Goal: Task Accomplishment & Management: Complete application form

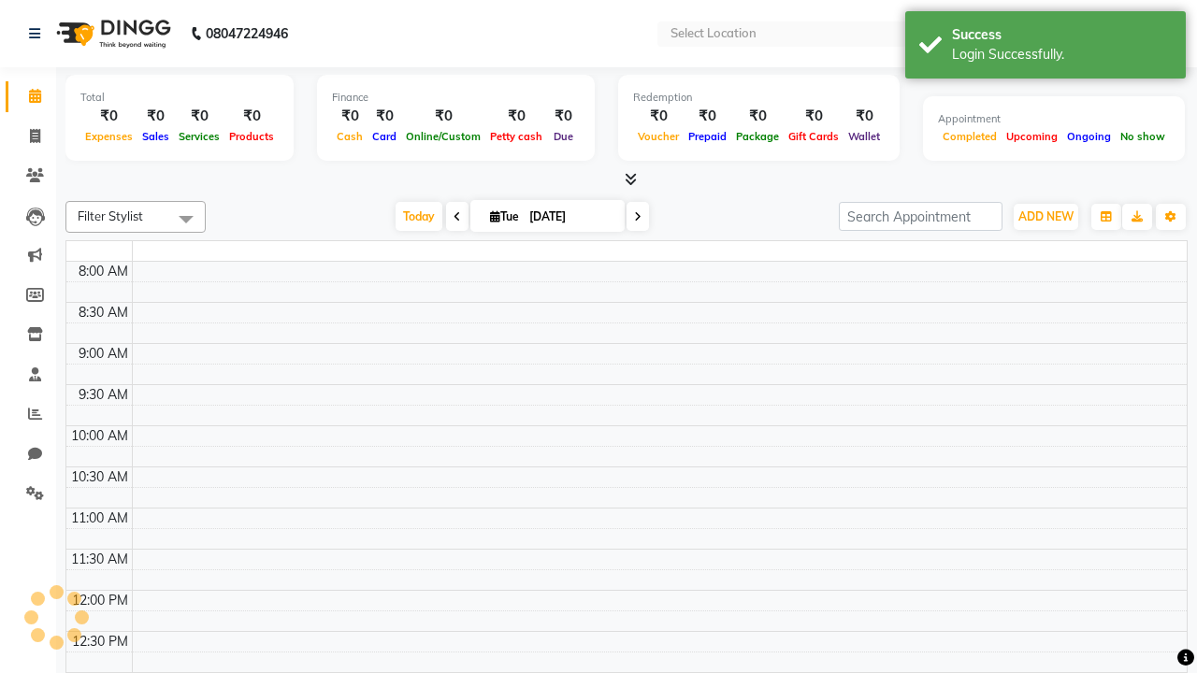
select select "en"
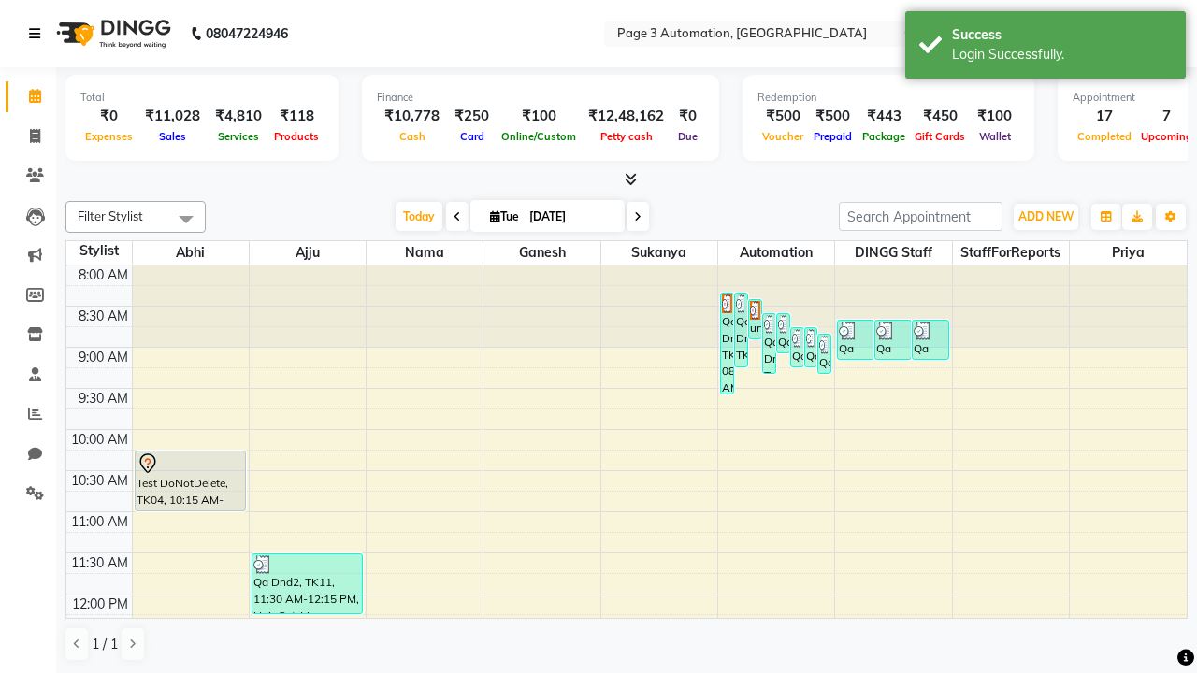
click at [38, 34] on icon at bounding box center [34, 33] width 11 height 13
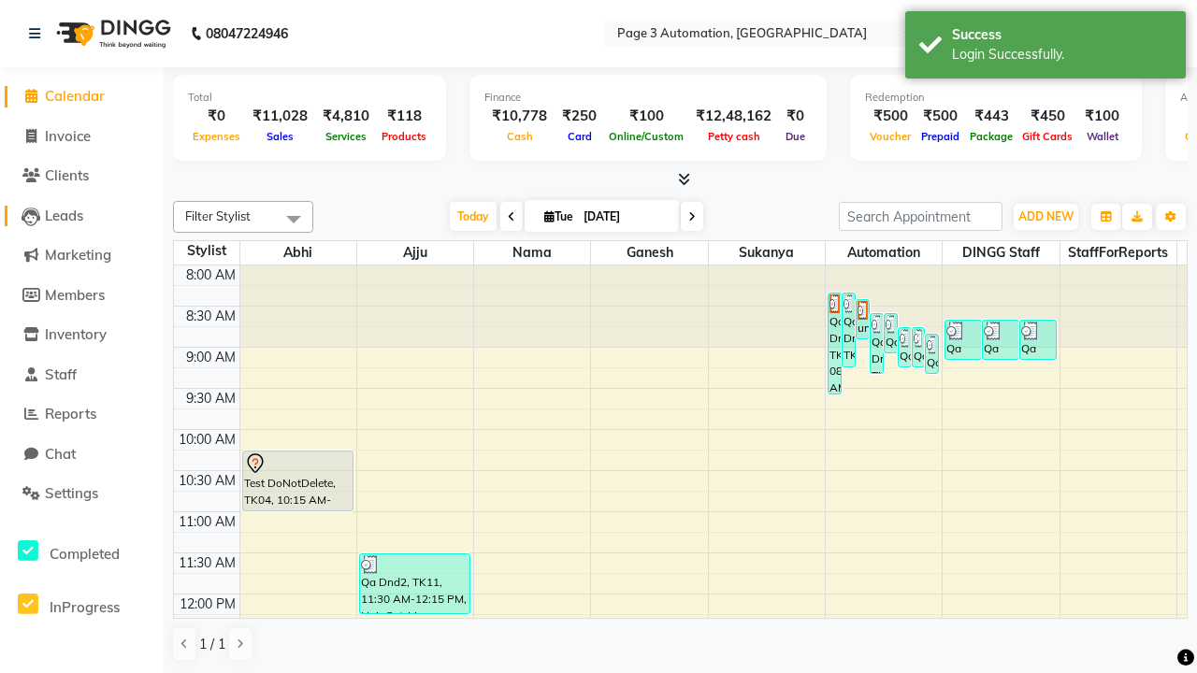
click at [81, 215] on span "Leads" at bounding box center [64, 216] width 38 height 18
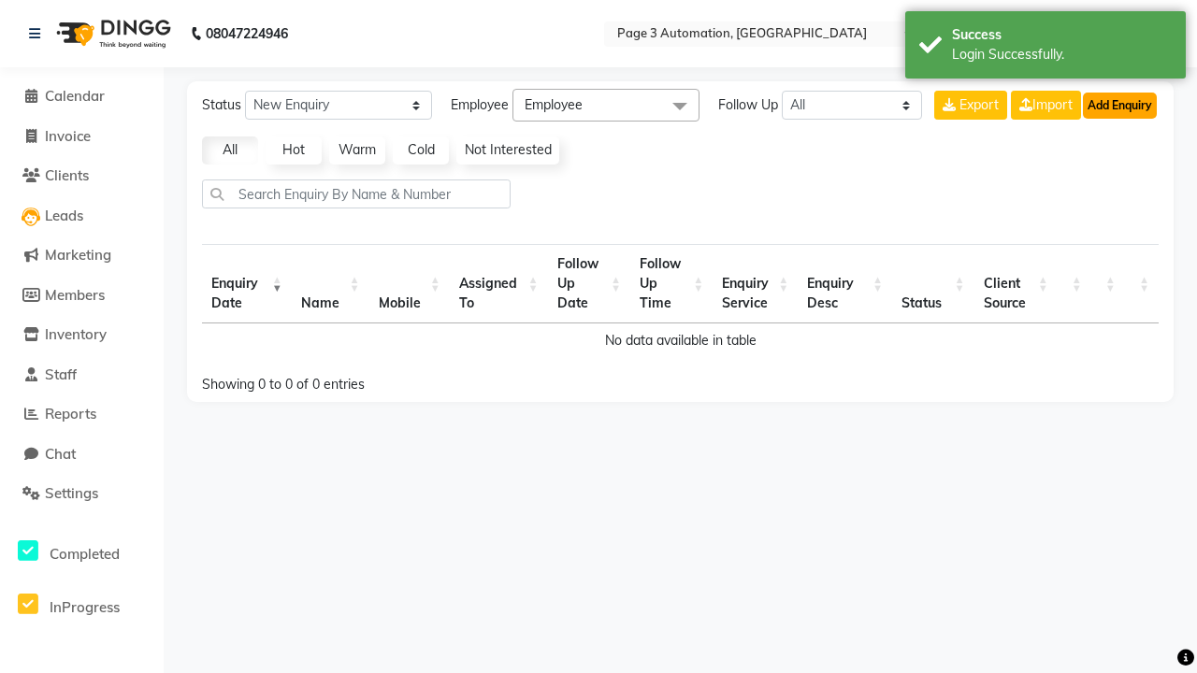
click at [1119, 105] on button "Add Enquiry" at bounding box center [1120, 106] width 74 height 26
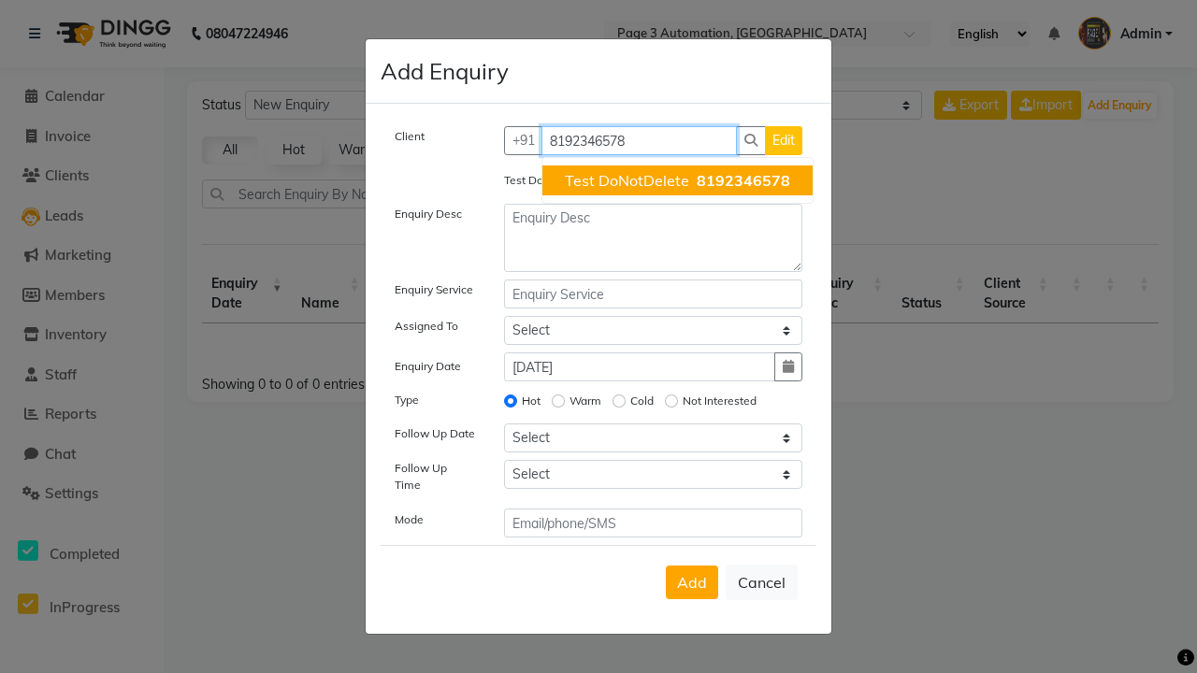
click at [677, 180] on span "Test DoNotDelete" at bounding box center [627, 180] width 124 height 19
type input "8192346578"
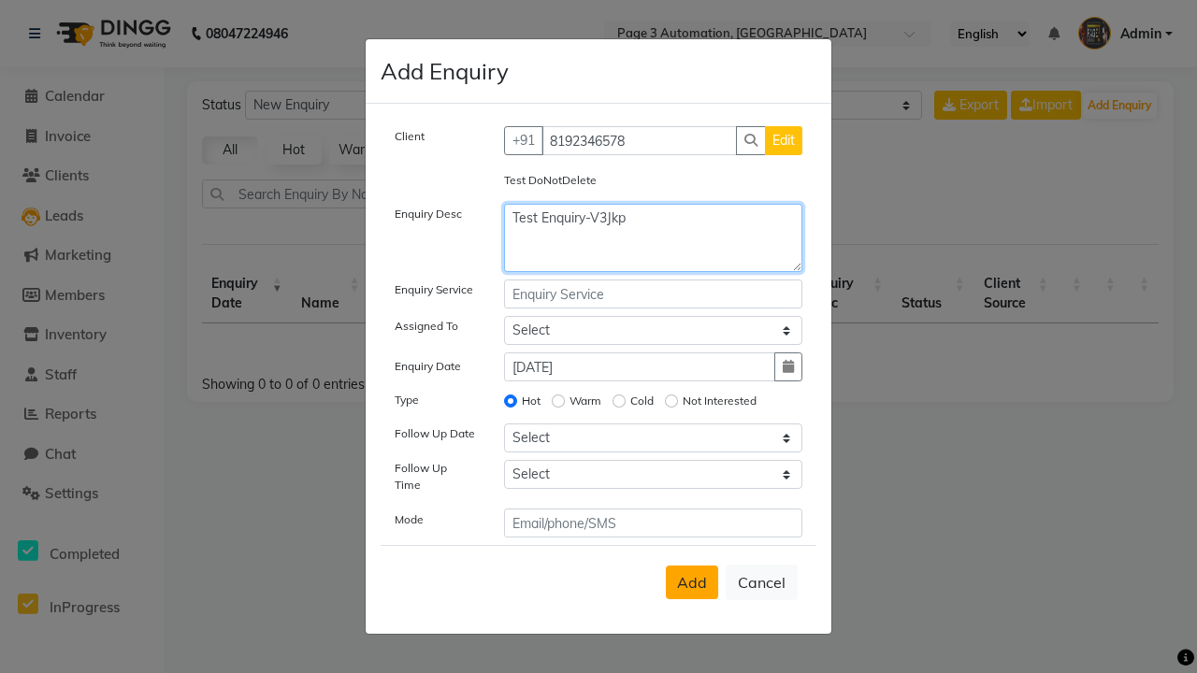
type textarea "Test Enquiry-V3Jkp"
click at [692, 583] on span "Add" at bounding box center [692, 582] width 30 height 19
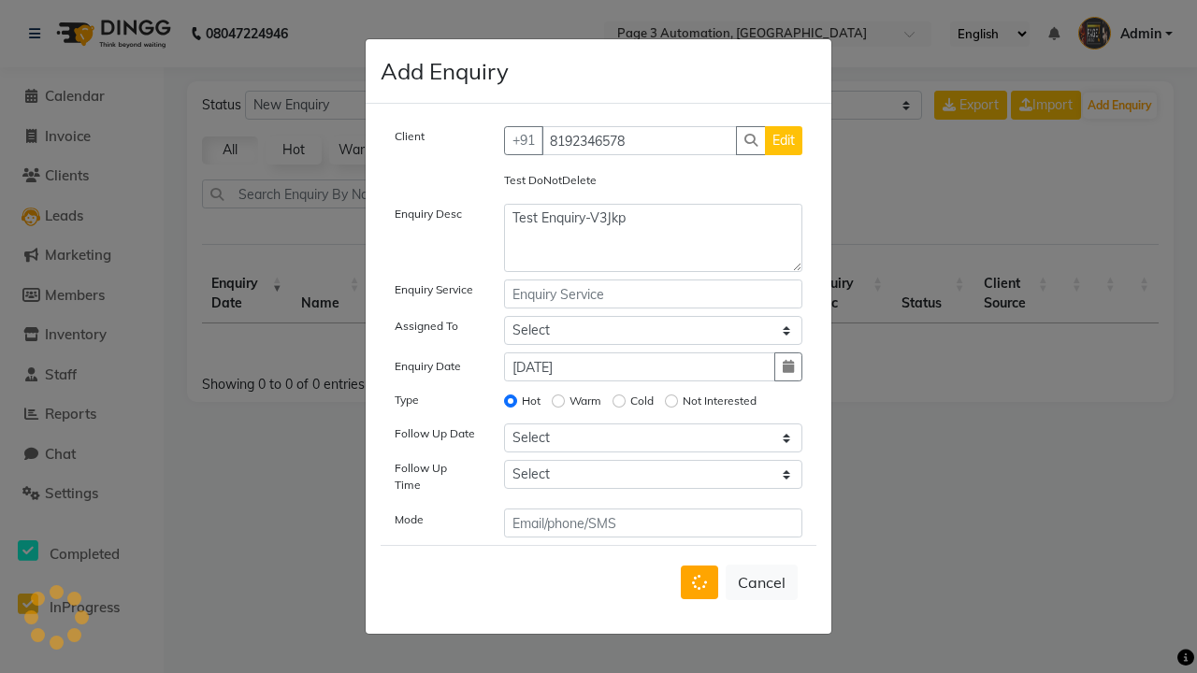
select select
radio input "false"
select select
select select "10"
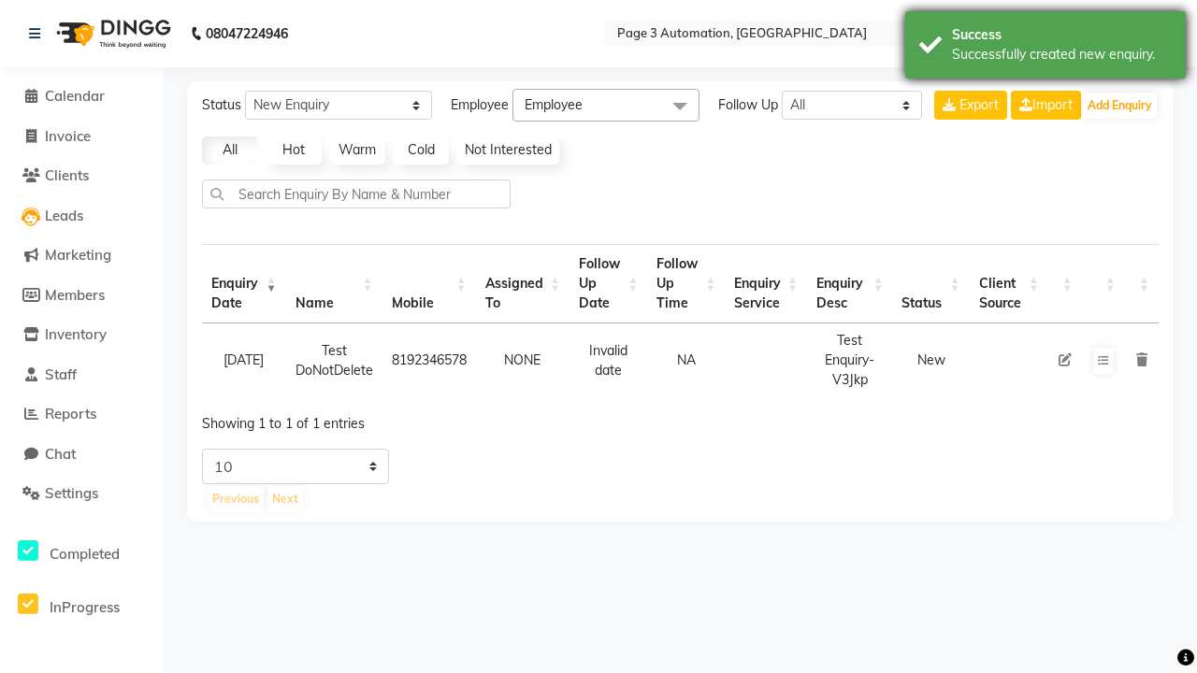
click at [1045, 48] on div "Successfully created new enquiry." at bounding box center [1062, 55] width 220 height 20
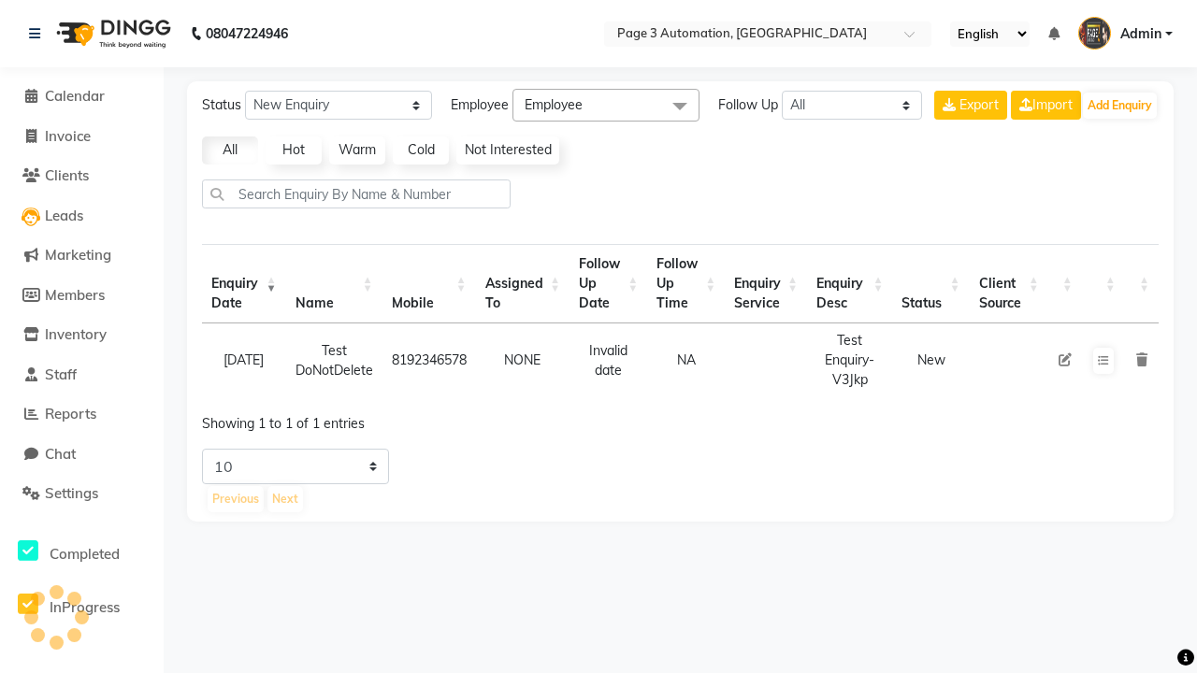
click at [1141, 360] on icon at bounding box center [1141, 359] width 11 height 13
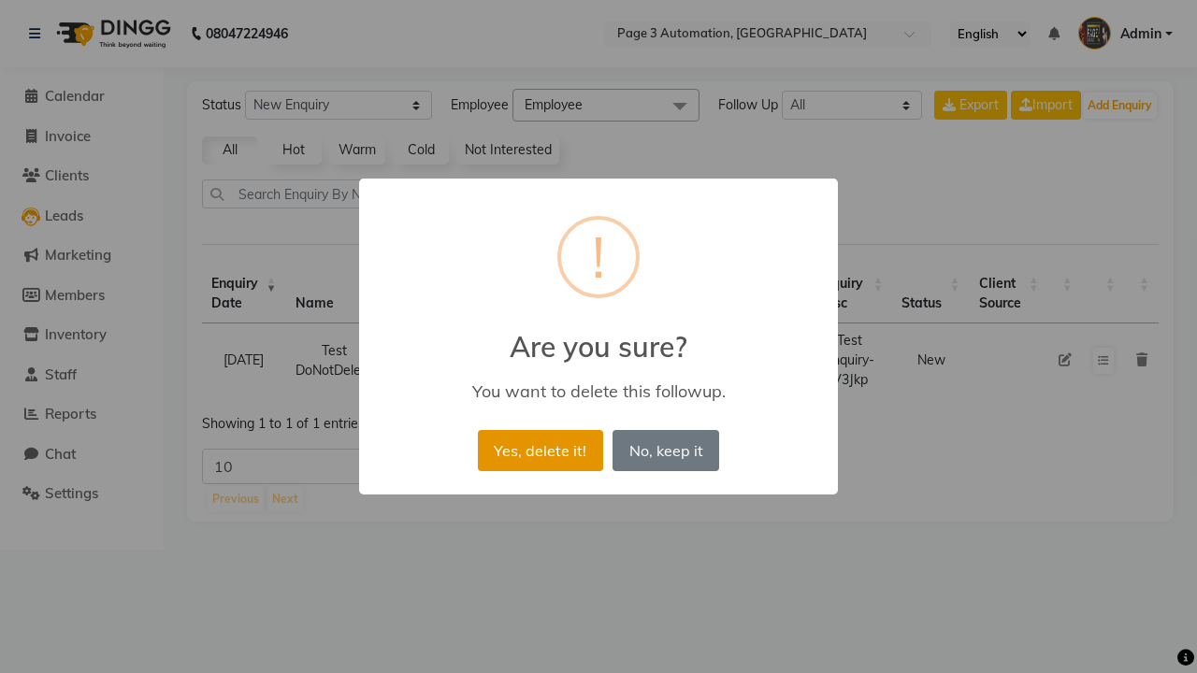
click at [540, 450] on button "Yes, delete it!" at bounding box center [540, 450] width 125 height 41
